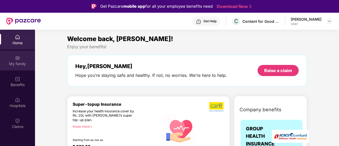
click at [24, 65] on div "My family" at bounding box center [17, 63] width 35 height 5
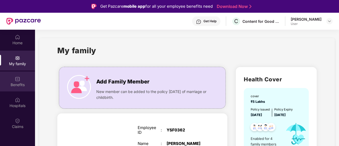
click at [17, 78] on img at bounding box center [17, 78] width 5 height 5
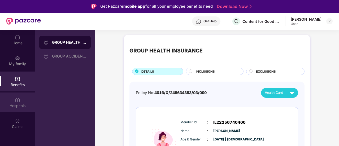
click at [16, 109] on div "Hospitals" at bounding box center [17, 103] width 35 height 20
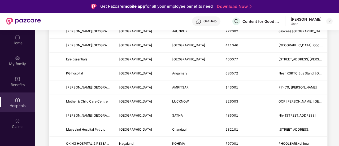
scroll to position [101, 0]
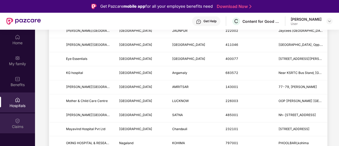
click at [19, 118] on img at bounding box center [17, 120] width 5 height 5
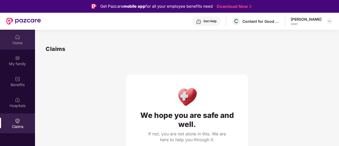
click at [16, 43] on div "Home" at bounding box center [17, 42] width 35 height 5
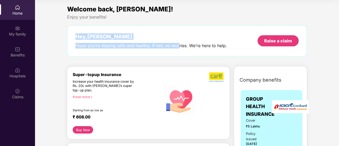
drag, startPoint x: 76, startPoint y: 36, endPoint x: 177, endPoint y: 46, distance: 101.9
click at [177, 46] on div "Hey, [PERSON_NAME] you’re staying safe and healthy. If not, no worries. We’re h…" at bounding box center [151, 40] width 152 height 15
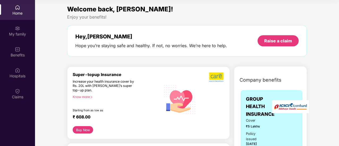
click at [199, 45] on div "Hope you’re staying safe and healthy. If not, no worries. We’re here to help." at bounding box center [151, 46] width 152 height 6
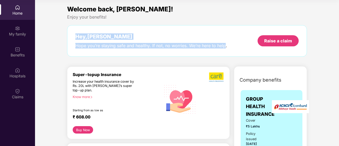
drag, startPoint x: 225, startPoint y: 46, endPoint x: 66, endPoint y: 37, distance: 159.6
click at [66, 37] on div "Welcome back, [PERSON_NAME]! Enjoy your benefits! Hey, [PERSON_NAME] Hope you’r…" at bounding box center [187, 33] width 244 height 58
drag, startPoint x: 76, startPoint y: 36, endPoint x: 168, endPoint y: 69, distance: 96.9
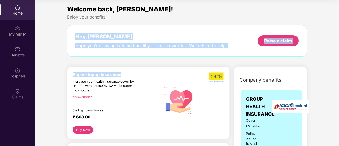
click at [177, 48] on div "Hope you’re staying safe and healthy. If not, no worries. We’re here to help." at bounding box center [151, 46] width 152 height 6
drag, startPoint x: 75, startPoint y: 35, endPoint x: 226, endPoint y: 50, distance: 151.5
click at [226, 50] on div "Hey, [PERSON_NAME] you’re staying safe and healthy. If not, no worries. We’re h…" at bounding box center [187, 41] width 240 height 32
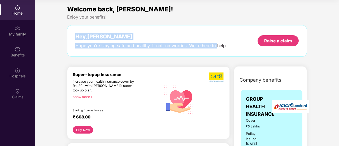
drag, startPoint x: 76, startPoint y: 38, endPoint x: 216, endPoint y: 56, distance: 141.3
click at [216, 56] on div "Hey, [PERSON_NAME] you’re staying safe and healthy. If not, no worries. We’re h…" at bounding box center [187, 41] width 240 height 32
drag, startPoint x: 75, startPoint y: 35, endPoint x: 229, endPoint y: 47, distance: 153.9
click at [229, 47] on div "Hey, [PERSON_NAME] you’re staying safe and healthy. If not, no worries. We’re h…" at bounding box center [187, 40] width 224 height 15
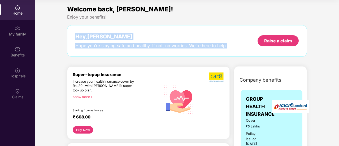
click at [229, 47] on div "Hey, [PERSON_NAME] you’re staying safe and healthy. If not, no worries. We’re h…" at bounding box center [187, 40] width 224 height 15
drag, startPoint x: 76, startPoint y: 37, endPoint x: 227, endPoint y: 46, distance: 151.6
click at [227, 46] on div "Hey, [PERSON_NAME] you’re staying safe and healthy. If not, no worries. We’re h…" at bounding box center [187, 40] width 224 height 15
drag, startPoint x: 76, startPoint y: 37, endPoint x: 235, endPoint y: 43, distance: 159.1
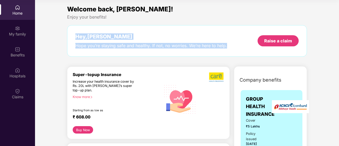
click at [235, 43] on div "Hey, [PERSON_NAME] you’re staying safe and healthy. If not, no worries. We’re h…" at bounding box center [187, 40] width 224 height 15
drag, startPoint x: 76, startPoint y: 34, endPoint x: 228, endPoint y: 48, distance: 152.3
click at [228, 48] on div "Hey, [PERSON_NAME] you’re staying safe and healthy. If not, no worries. We’re h…" at bounding box center [187, 40] width 224 height 15
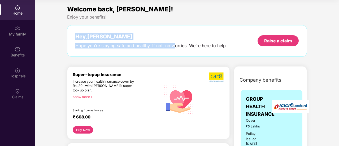
drag, startPoint x: 77, startPoint y: 34, endPoint x: 173, endPoint y: 41, distance: 96.1
click at [173, 41] on div "Hey, [PERSON_NAME] you’re staying safe and healthy. If not, no worries. We’re h…" at bounding box center [151, 40] width 152 height 15
drag, startPoint x: 77, startPoint y: 35, endPoint x: 217, endPoint y: 50, distance: 140.5
click at [217, 50] on div "Hey, [PERSON_NAME] you’re staying safe and healthy. If not, no worries. We’re h…" at bounding box center [187, 41] width 240 height 32
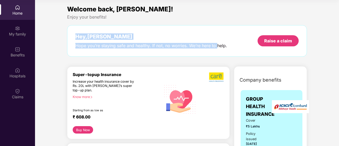
click at [217, 50] on div "Hey, [PERSON_NAME] you’re staying safe and healthy. If not, no worries. We’re h…" at bounding box center [187, 41] width 240 height 32
drag, startPoint x: 74, startPoint y: 35, endPoint x: 227, endPoint y: 61, distance: 155.1
click at [227, 61] on div "Welcome back, [PERSON_NAME]! Enjoy your benefits! Hey, [PERSON_NAME] Hope you’r…" at bounding box center [187, 33] width 244 height 58
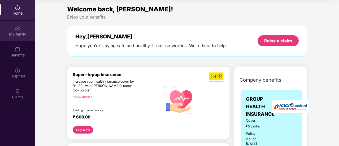
click at [27, 28] on div "My family" at bounding box center [17, 31] width 35 height 20
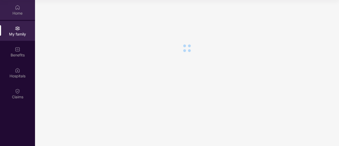
click at [24, 11] on div "Home" at bounding box center [17, 13] width 35 height 5
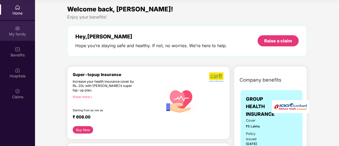
click at [26, 41] on div "My family" at bounding box center [17, 31] width 35 height 20
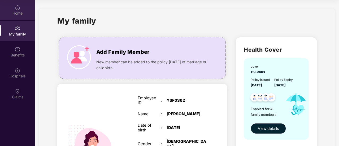
click at [21, 16] on div "Home" at bounding box center [17, 10] width 35 height 20
